Goal: Information Seeking & Learning: Learn about a topic

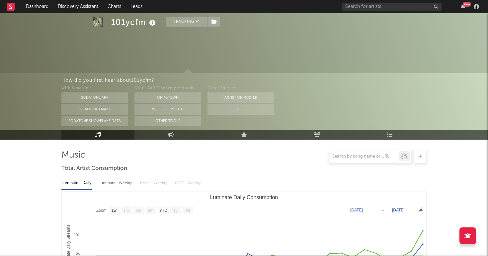
select select "1w"
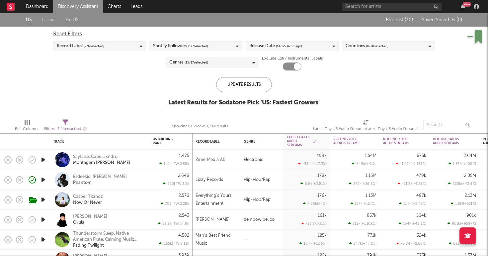
click at [63, 5] on link "Discovery Assistant" at bounding box center [78, 6] width 50 height 13
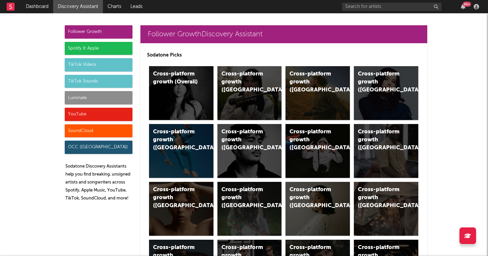
click at [93, 97] on div "Luminate" at bounding box center [99, 97] width 68 height 13
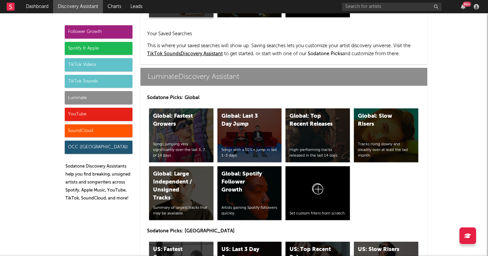
scroll to position [2946, 0]
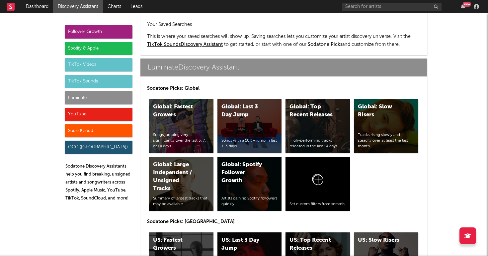
click at [303, 236] on div "US: Top Recent Releases" at bounding box center [311, 244] width 45 height 16
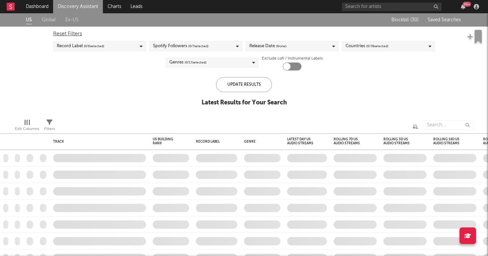
checkbox input "true"
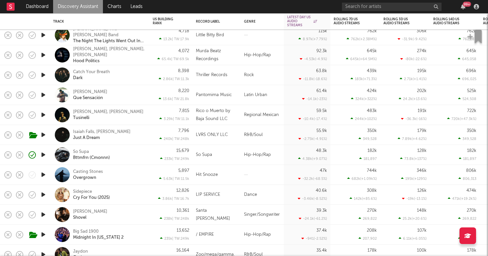
click at [137, 157] on div "So Supa Bttmfrn (Cmonnn)" at bounding box center [108, 155] width 71 height 12
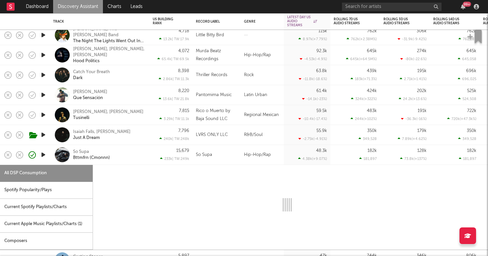
select select "1w"
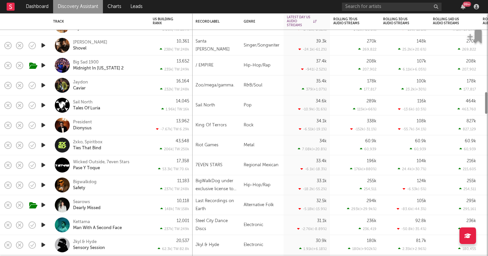
select select "1w"
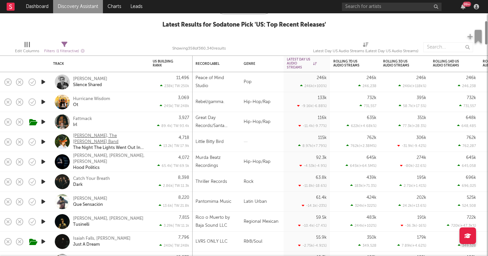
select select "1w"
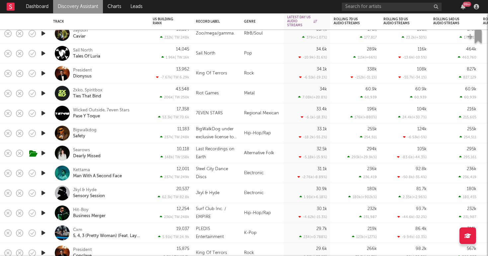
select select "1w"
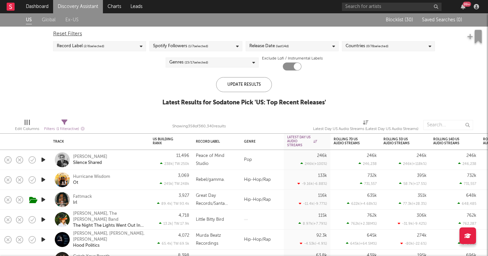
click at [77, 4] on link "Discovery Assistant" at bounding box center [78, 6] width 50 height 13
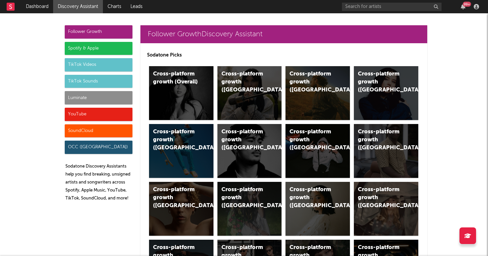
click at [87, 104] on div "Luminate" at bounding box center [99, 97] width 68 height 13
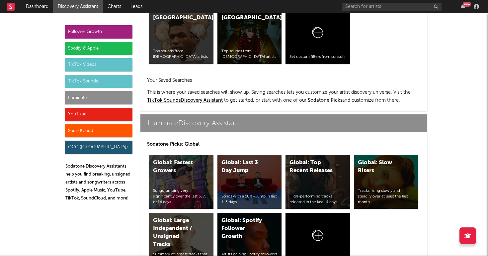
scroll to position [2946, 0]
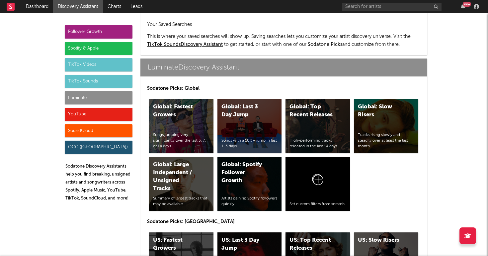
click at [315, 232] on div "US: Top Recent Releases High-performing tracks released in the last 14 days." at bounding box center [317, 259] width 64 height 54
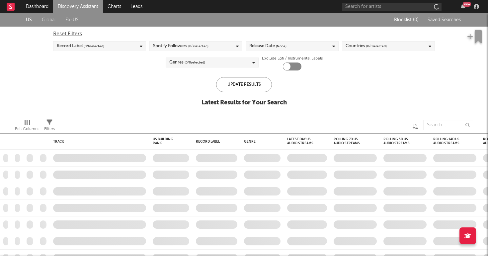
checkbox input "true"
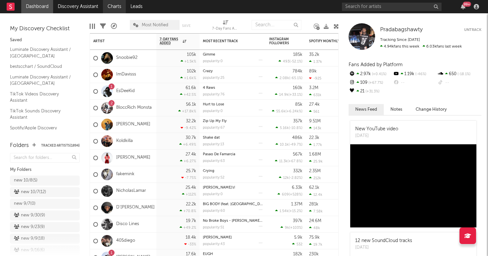
click at [112, 8] on link "Charts" at bounding box center [114, 6] width 23 height 13
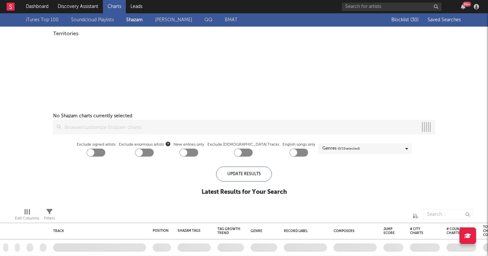
checkbox input "true"
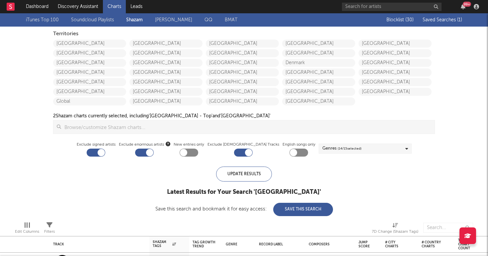
click at [443, 20] on span "Saved Searches ( 1 )" at bounding box center [441, 20] width 39 height 5
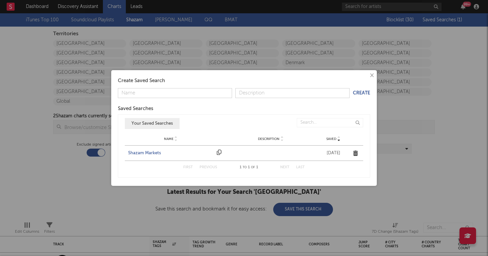
click at [146, 152] on div "Shazam Markets" at bounding box center [170, 153] width 85 height 7
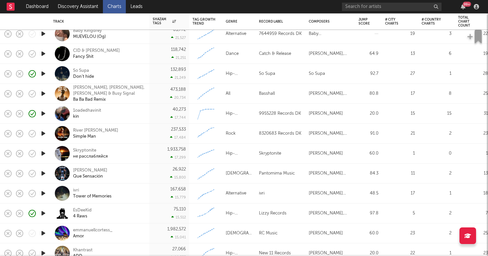
click at [134, 112] on div "1oadedhavinit kin" at bounding box center [108, 114] width 71 height 12
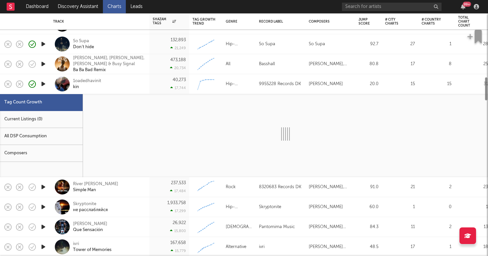
select select "1w"
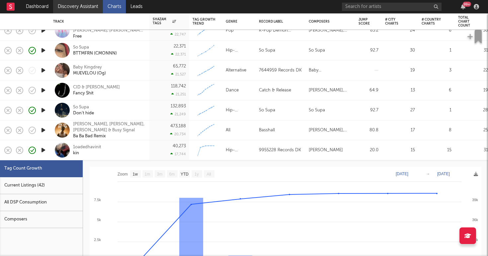
click at [93, 7] on link "Discovery Assistant" at bounding box center [78, 6] width 50 height 13
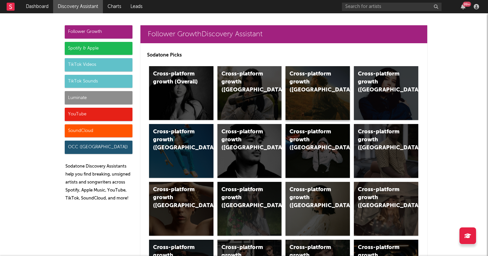
click at [311, 91] on div "Cross-platform growth (US)" at bounding box center [317, 93] width 64 height 54
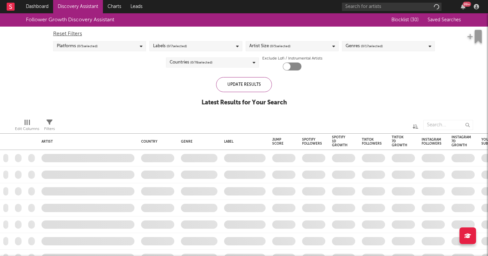
checkbox input "true"
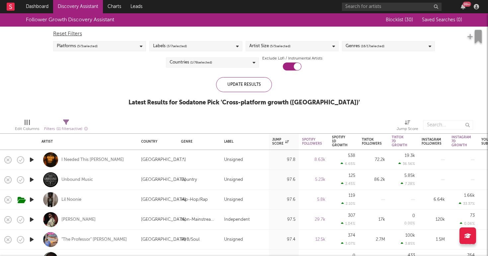
click at [90, 8] on link "Discovery Assistant" at bounding box center [78, 6] width 50 height 13
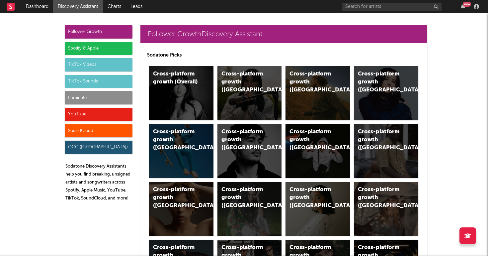
click at [88, 82] on div "TikTok Sounds" at bounding box center [99, 81] width 68 height 13
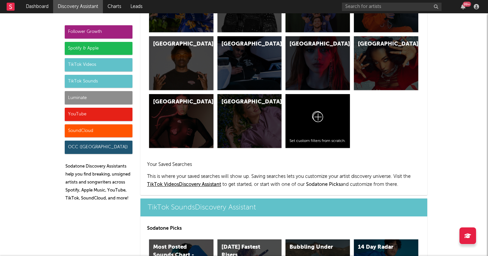
scroll to position [2281, 0]
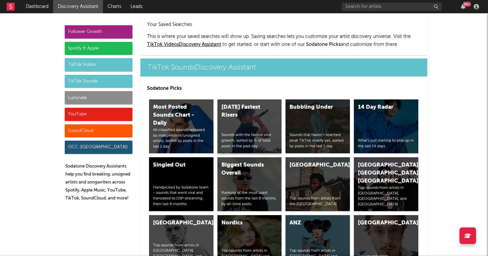
click at [249, 99] on div "Today's Fastest Risers Sounds with the fastest viral growth, sorted by % of tot…" at bounding box center [249, 126] width 64 height 54
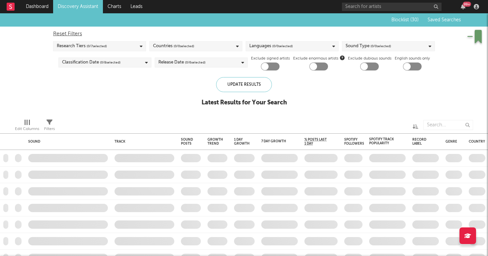
checkbox input "true"
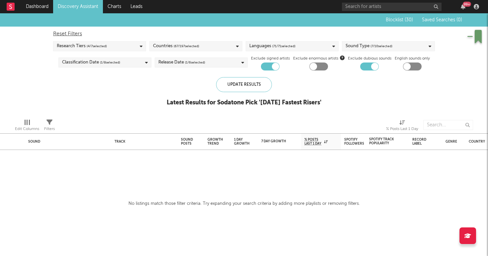
click at [73, 6] on link "Discovery Assistant" at bounding box center [78, 6] width 50 height 13
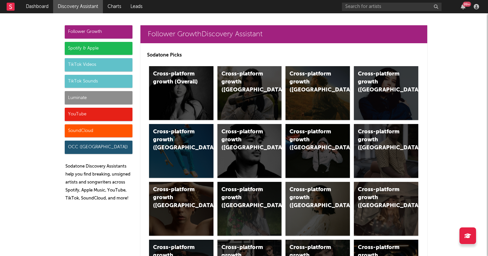
click at [120, 97] on div "Luminate" at bounding box center [99, 97] width 68 height 13
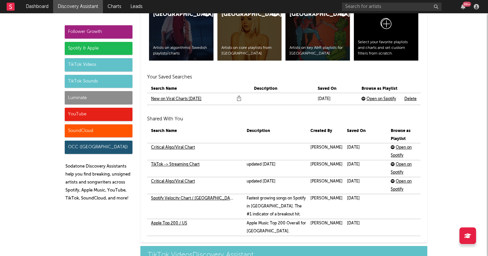
scroll to position [2946, 0]
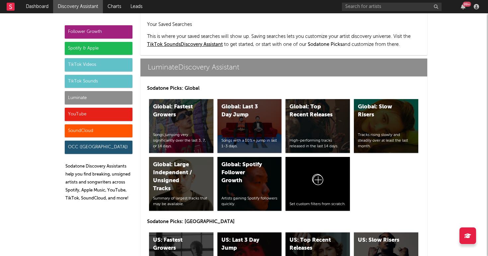
click at [238, 232] on div "US: Last 3 Day Jump Songs with a 10%+ jump in last 1-3 days." at bounding box center [249, 259] width 64 height 54
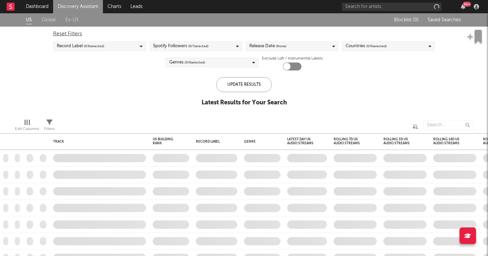
checkbox input "true"
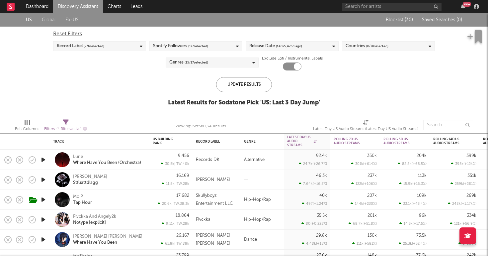
click at [138, 178] on div "Ruby Darkrose Stfuattdlagg" at bounding box center [108, 180] width 71 height 12
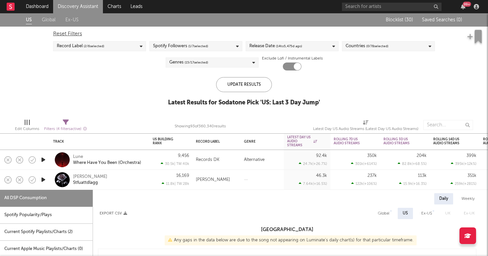
select select "1w"
click at [77, 176] on div "Ruby Darkrose" at bounding box center [90, 177] width 34 height 6
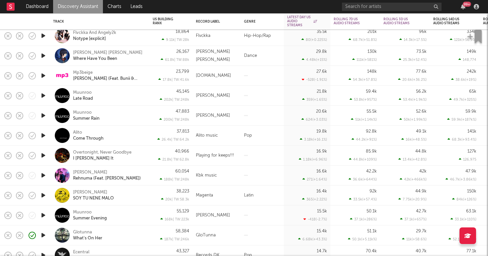
click at [128, 232] on div "Glotunna What's On Her" at bounding box center [108, 235] width 71 height 12
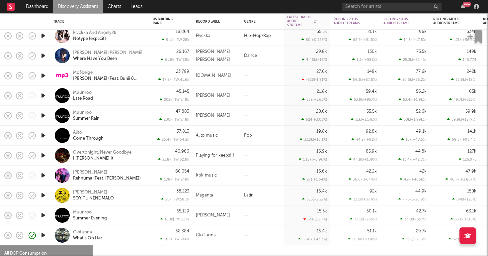
select select "1w"
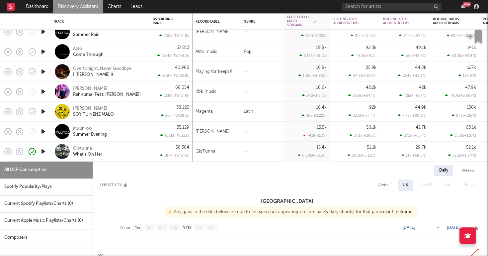
click at [45, 151] on icon "button" at bounding box center [43, 151] width 7 height 8
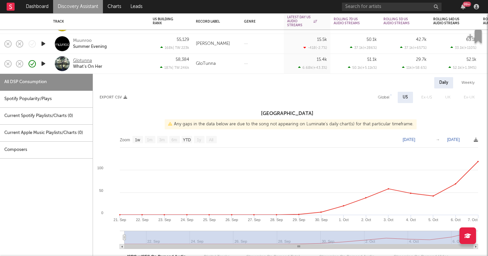
click at [77, 58] on div "Glotunna" at bounding box center [82, 61] width 19 height 6
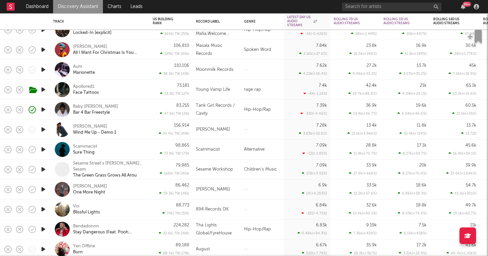
click at [139, 207] on div "Voi Blissful Lights" at bounding box center [108, 209] width 71 height 12
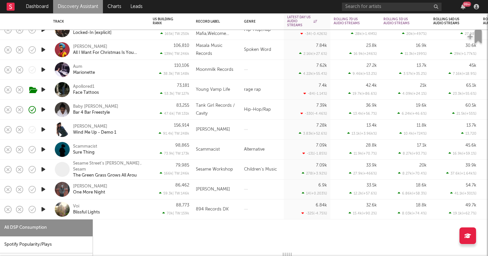
select select "1w"
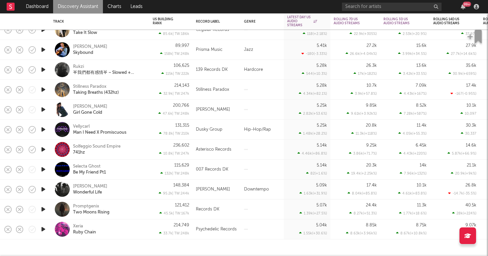
click at [81, 5] on link "Discovery Assistant" at bounding box center [78, 6] width 50 height 13
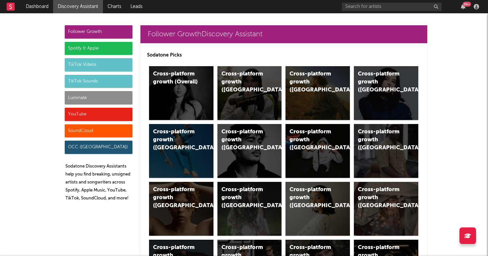
click at [125, 97] on div "Luminate" at bounding box center [99, 97] width 68 height 13
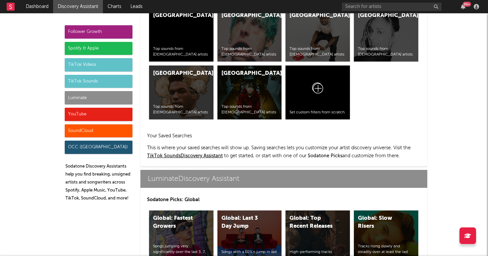
scroll to position [2946, 0]
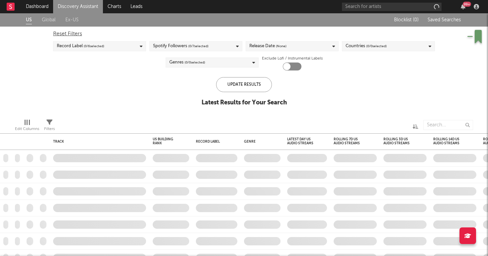
checkbox input "true"
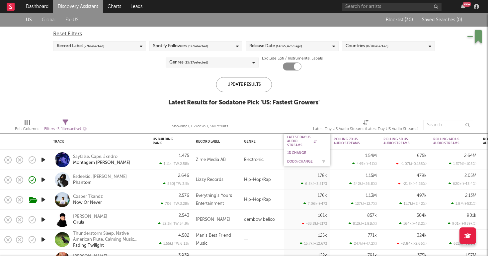
click at [294, 160] on div "DoD % Change" at bounding box center [302, 161] width 30 height 4
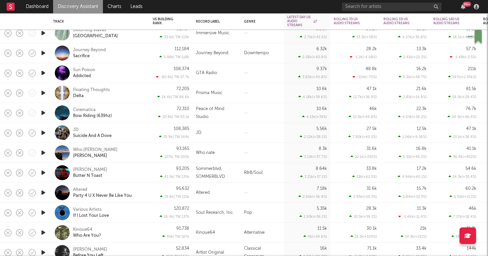
click at [247, 136] on div at bounding box center [262, 133] width 43 height 20
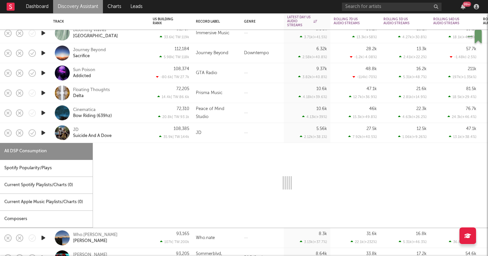
select select "1w"
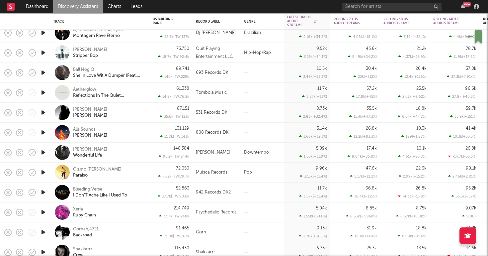
click at [128, 49] on div "Laudie Stripper Bop" at bounding box center [108, 53] width 71 height 12
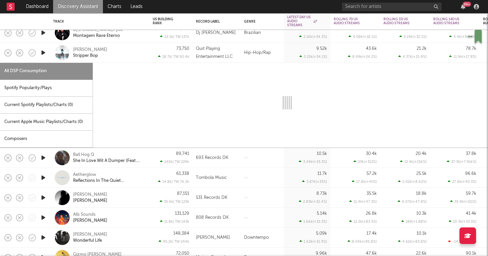
select select "1w"
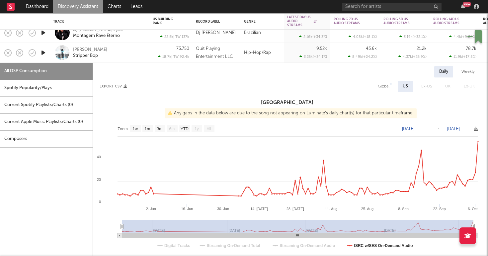
click at [43, 52] on icon "button" at bounding box center [43, 52] width 7 height 8
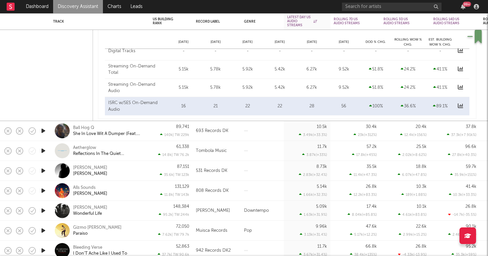
click at [131, 166] on div "Lee Santana Mercer" at bounding box center [108, 171] width 71 height 12
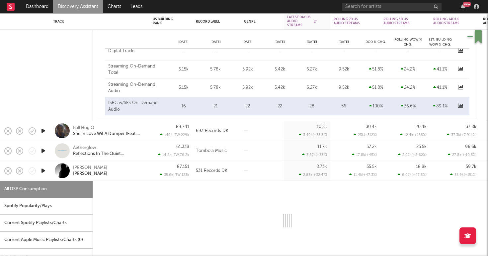
select select "1w"
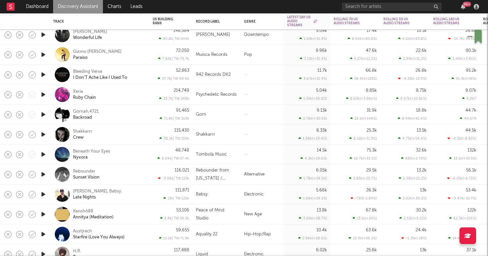
click at [41, 94] on icon "button" at bounding box center [43, 94] width 7 height 8
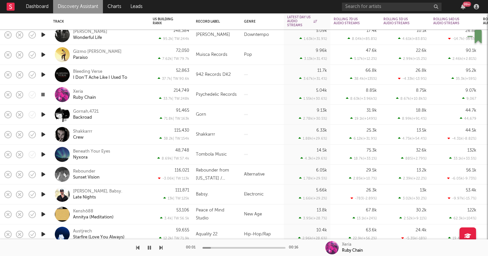
click at [132, 95] on div "Xeria Ruby Chain" at bounding box center [108, 95] width 71 height 12
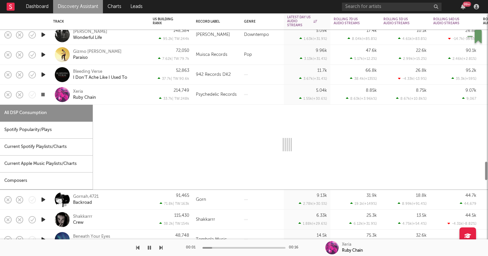
select select "1w"
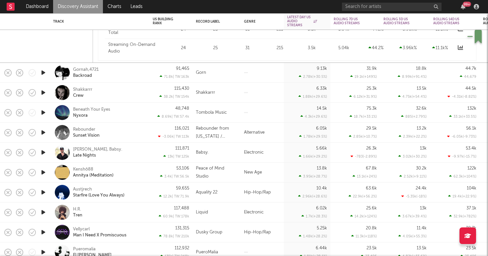
click at [44, 91] on icon "button" at bounding box center [43, 92] width 7 height 8
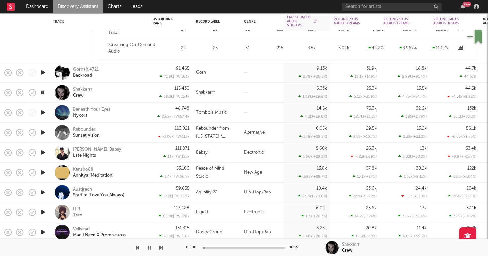
click at [129, 92] on div "Shakkarrr Crew" at bounding box center [108, 93] width 71 height 12
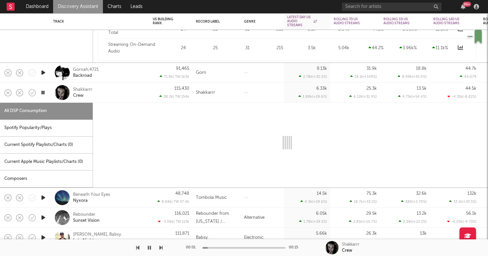
select select "1w"
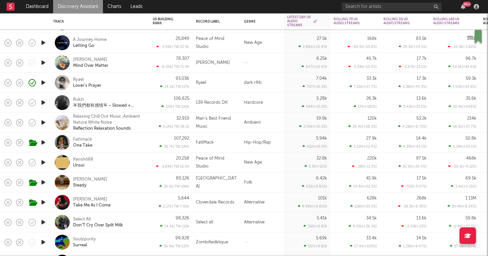
click at [271, 80] on div "dark r&b" at bounding box center [262, 83] width 43 height 20
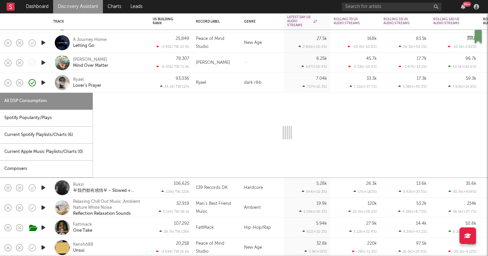
select select "1w"
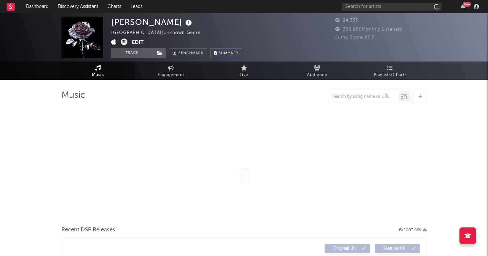
select select "1w"
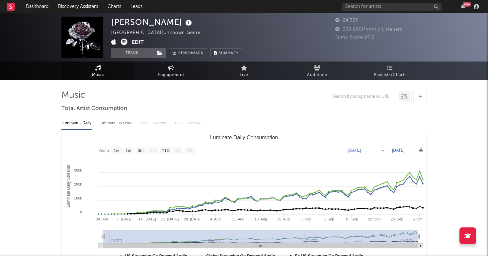
click at [177, 67] on link "Engagement" at bounding box center [170, 70] width 73 height 18
select select "1w"
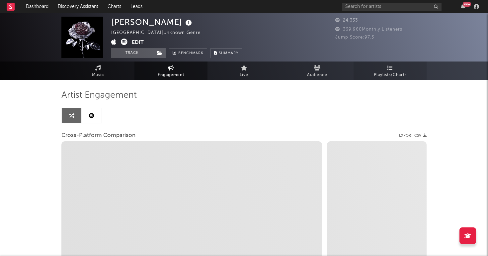
click at [383, 79] on link "Playlists/Charts" at bounding box center [389, 70] width 73 height 18
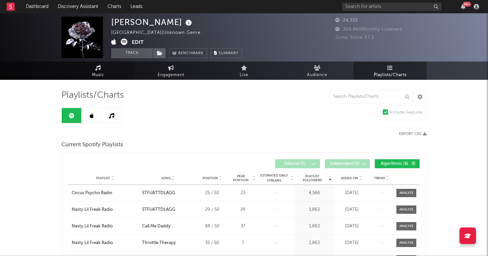
click at [81, 78] on link "Music" at bounding box center [97, 70] width 73 height 18
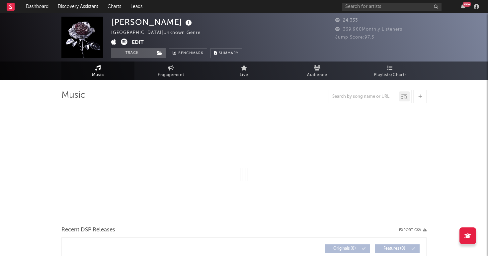
select select "1w"
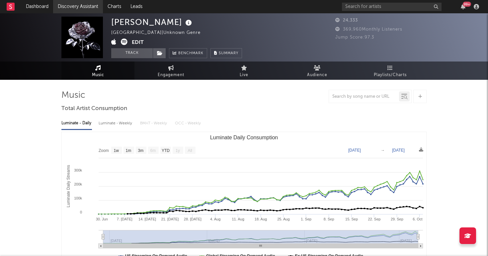
click at [69, 6] on link "Discovery Assistant" at bounding box center [78, 6] width 50 height 13
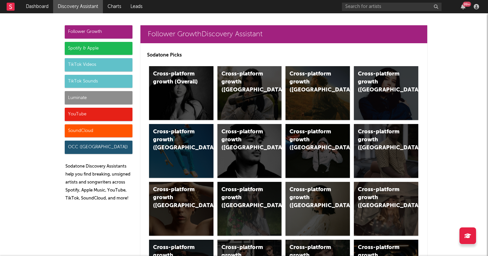
click at [121, 96] on div "Luminate" at bounding box center [99, 97] width 68 height 13
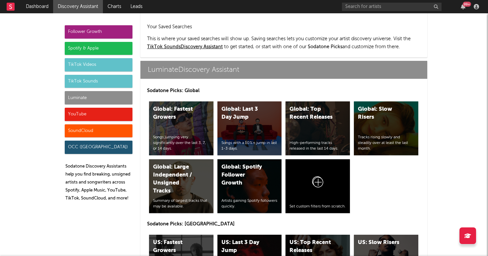
scroll to position [2946, 0]
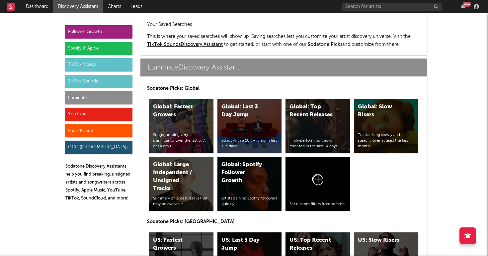
click at [309, 232] on div "US: Top Recent Releases High-performing tracks released in the last 14 days." at bounding box center [317, 259] width 64 height 54
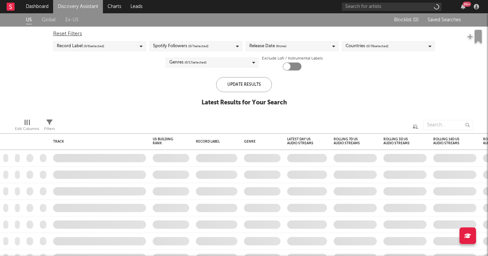
checkbox input "true"
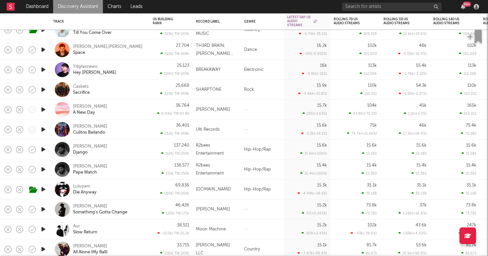
click at [128, 70] on div "Ydgłaszewo Hey Lil Mama" at bounding box center [108, 70] width 71 height 12
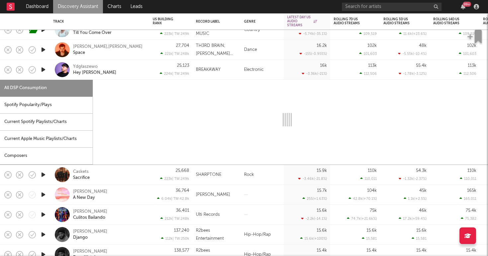
select select "1w"
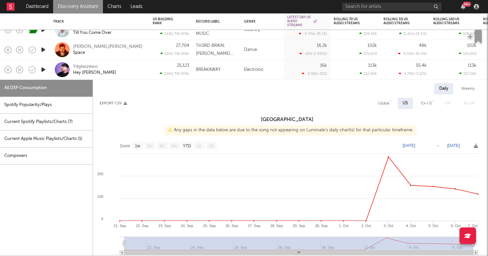
click at [393, 1] on div "99 +" at bounding box center [411, 6] width 139 height 13
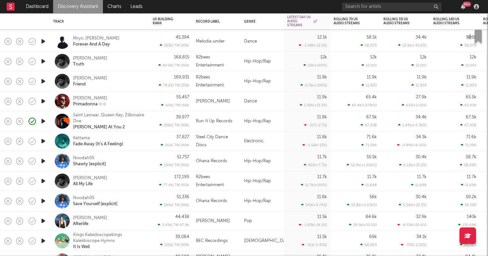
click at [73, 7] on link "Discovery Assistant" at bounding box center [78, 6] width 50 height 13
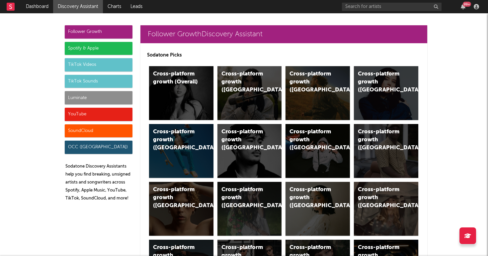
click at [84, 97] on div "Luminate" at bounding box center [99, 97] width 68 height 13
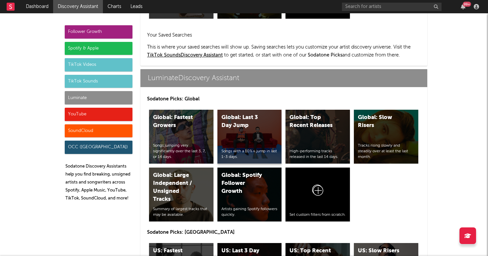
scroll to position [2946, 0]
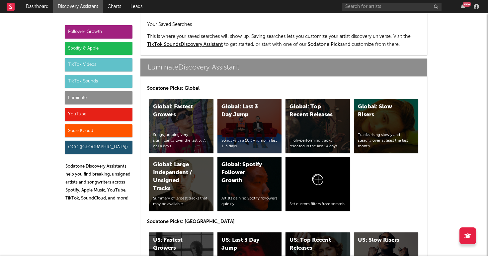
click at [303, 236] on div "US: Top Recent Releases" at bounding box center [311, 244] width 45 height 16
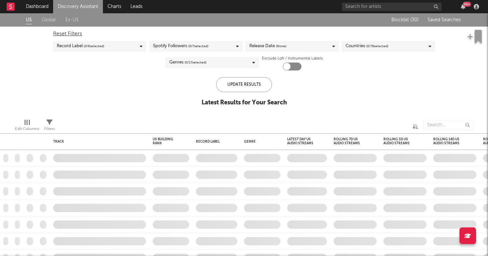
checkbox input "true"
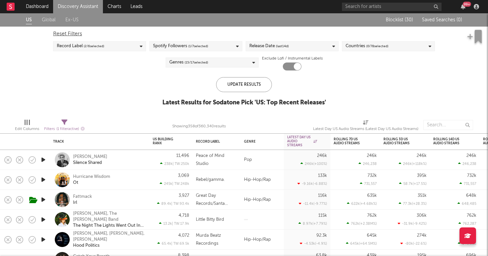
click at [70, 2] on link "Discovery Assistant" at bounding box center [78, 6] width 50 height 13
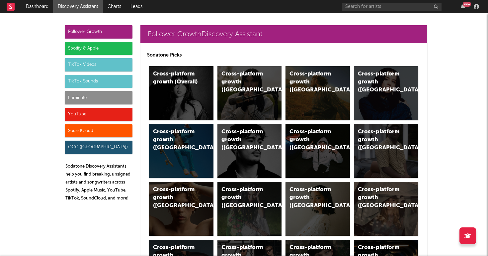
click at [90, 99] on div "Luminate" at bounding box center [99, 97] width 68 height 13
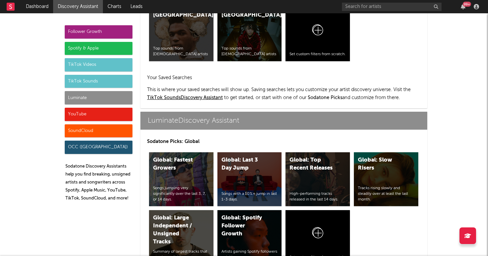
scroll to position [2946, 0]
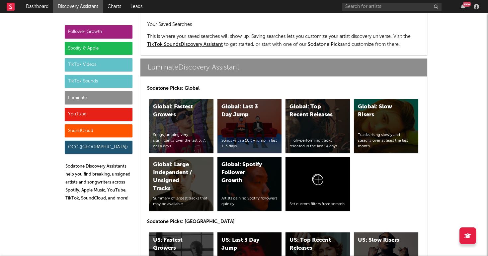
click at [197, 232] on div "US: Fastest Growers Songs jumping very significantly over the last 3, 7, or 14 …" at bounding box center [181, 259] width 64 height 54
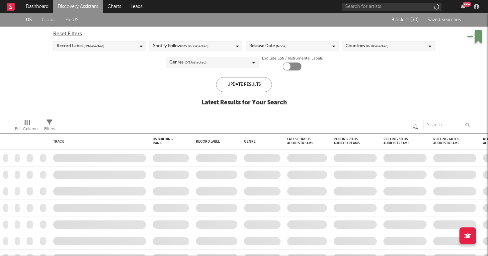
checkbox input "true"
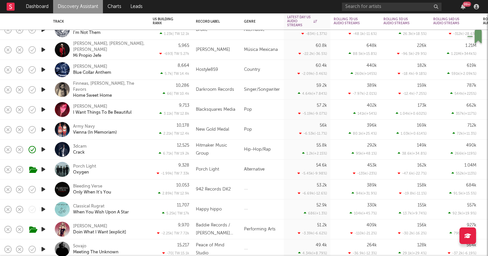
click at [117, 148] on div "3dcam Crack" at bounding box center [108, 149] width 71 height 12
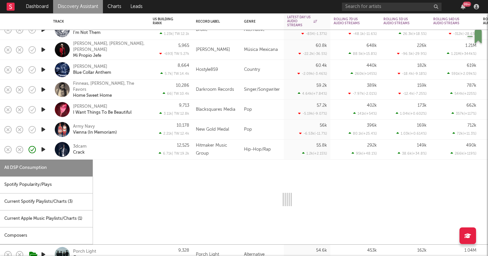
select select "1w"
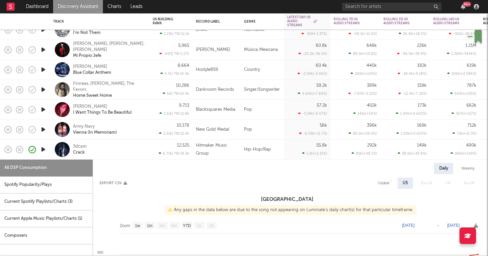
click at [108, 152] on div "3dcam Crack" at bounding box center [108, 149] width 71 height 12
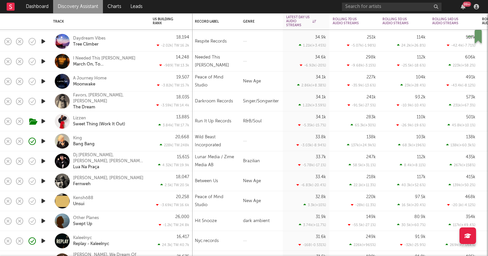
click at [143, 117] on div "Lizzen Sweet Thing (Work It Out)" at bounding box center [108, 121] width 71 height 12
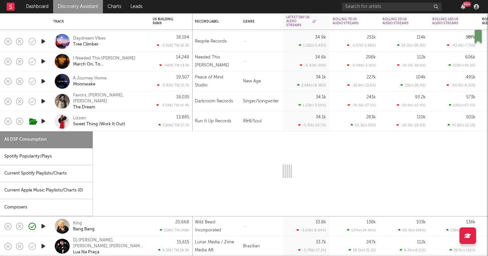
select select "6m"
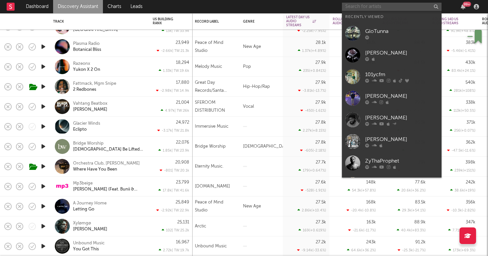
click at [361, 3] on input "text" at bounding box center [392, 7] width 100 height 8
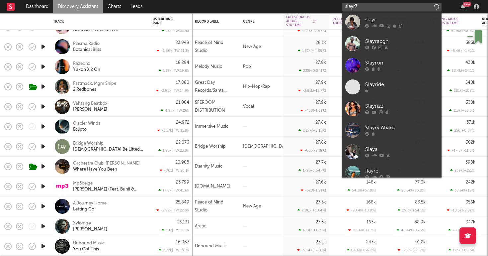
type input "slayr77"
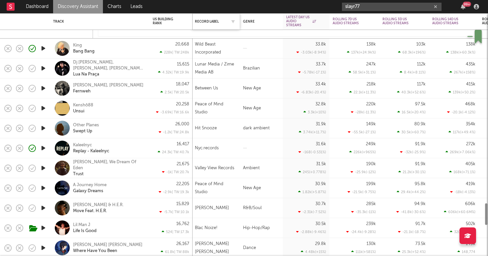
select select "6m"
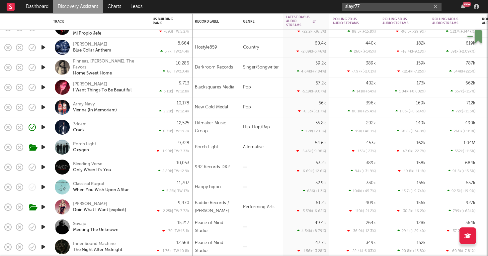
click at [370, 7] on input "slayr77" at bounding box center [392, 7] width 100 height 8
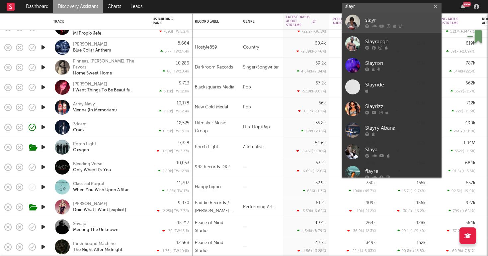
type input "slayr"
click at [367, 23] on div "slayr" at bounding box center [401, 20] width 73 height 8
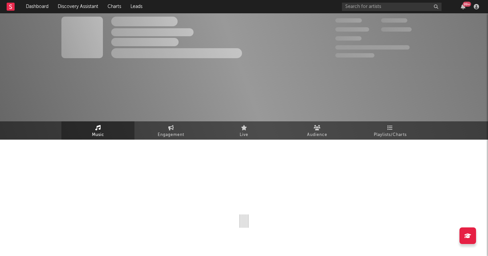
select select "6m"
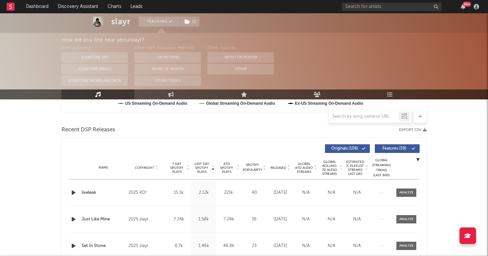
scroll to position [224, 0]
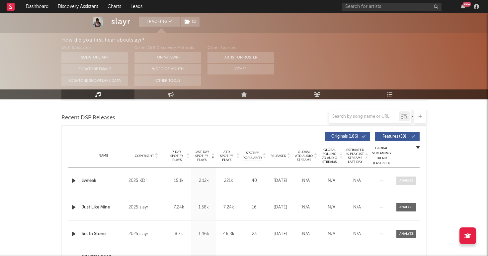
click at [404, 180] on div at bounding box center [406, 180] width 14 height 5
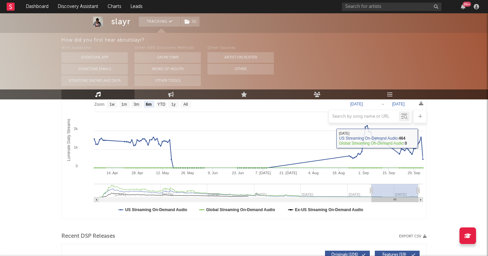
scroll to position [209, 0]
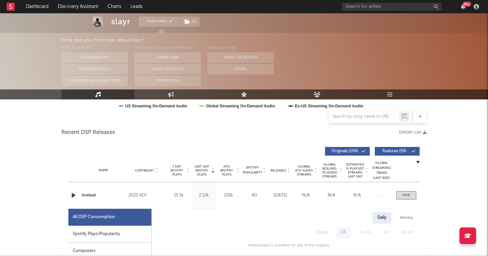
click at [401, 219] on div "Weekly" at bounding box center [406, 217] width 23 height 11
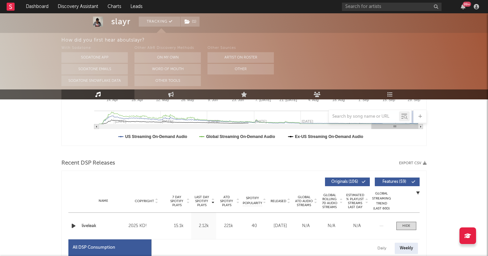
scroll to position [179, 0]
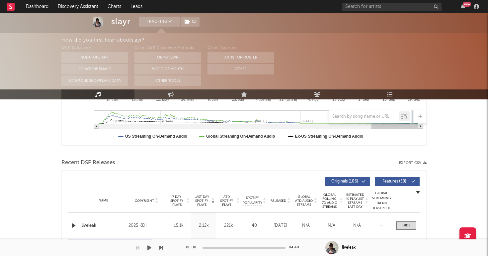
click at [378, 246] on div "liveleak" at bounding box center [415, 247] width 146 height 6
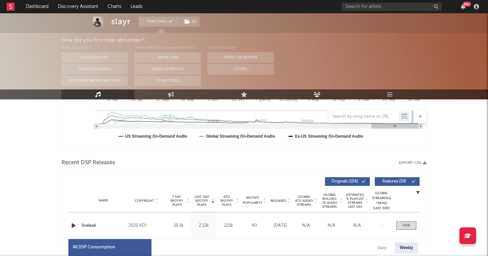
scroll to position [212, 0]
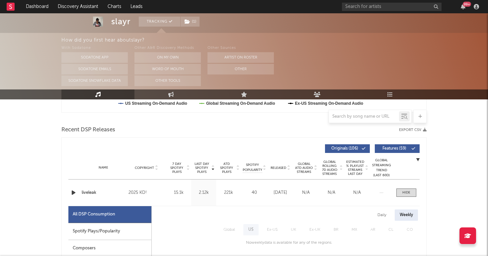
click at [382, 211] on div "Daily" at bounding box center [381, 214] width 19 height 11
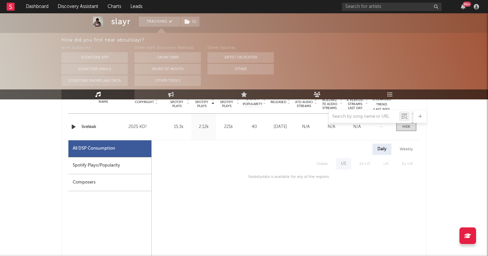
scroll to position [282, 0]
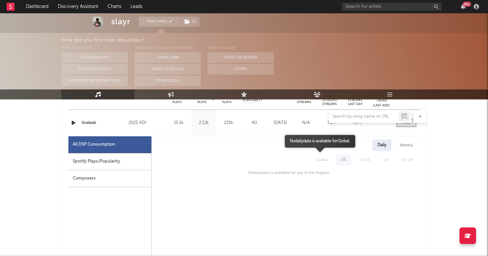
click at [320, 158] on span "Global" at bounding box center [321, 159] width 25 height 11
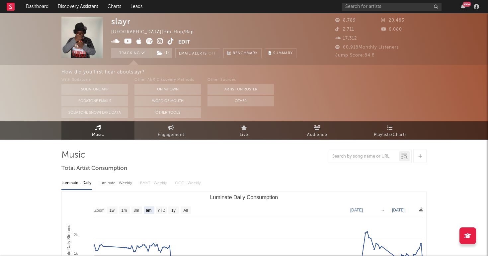
scroll to position [0, 0]
click at [171, 132] on span "Engagement" at bounding box center [171, 135] width 27 height 8
select select "1m"
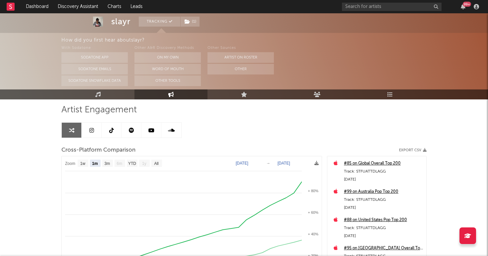
scroll to position [80, 0]
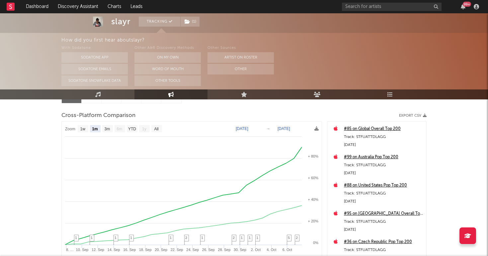
click at [379, 128] on div "#85 on Global Overall Top 200" at bounding box center [383, 129] width 79 height 8
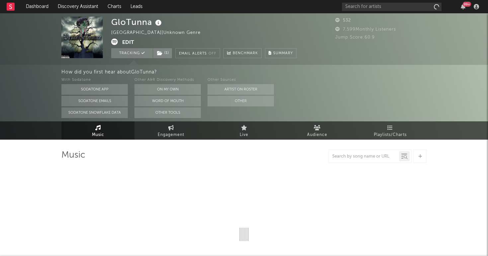
select select "1w"
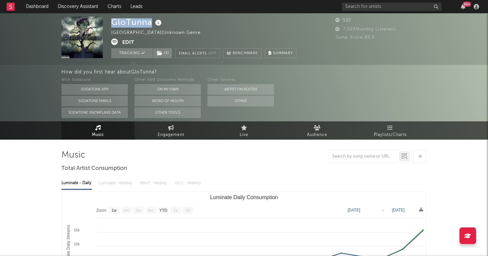
drag, startPoint x: 110, startPoint y: 19, endPoint x: 153, endPoint y: 21, distance: 42.8
click at [153, 21] on div "GloTunna [GEOGRAPHIC_DATA] | Unknown Genre Edit Tracking ( 1 ) Email Alerts Off…" at bounding box center [244, 38] width 488 height 51
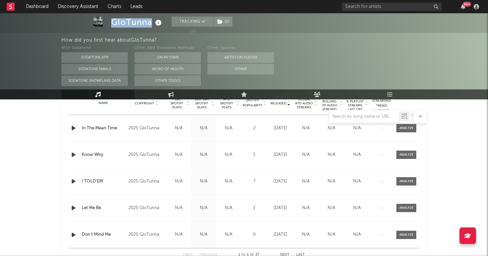
scroll to position [255, 0]
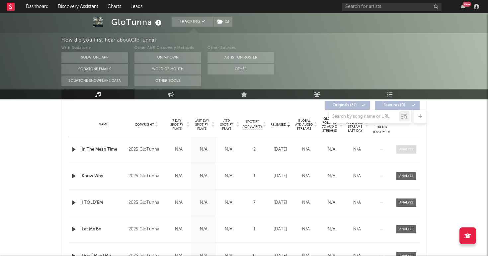
click at [412, 153] on span at bounding box center [406, 149] width 20 height 8
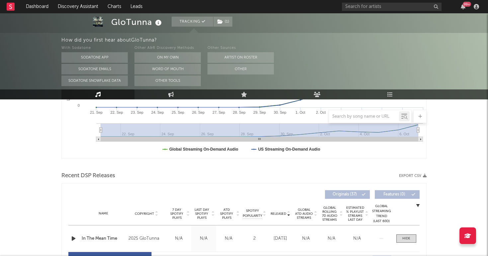
scroll to position [17, 0]
